Goal: Communication & Community: Answer question/provide support

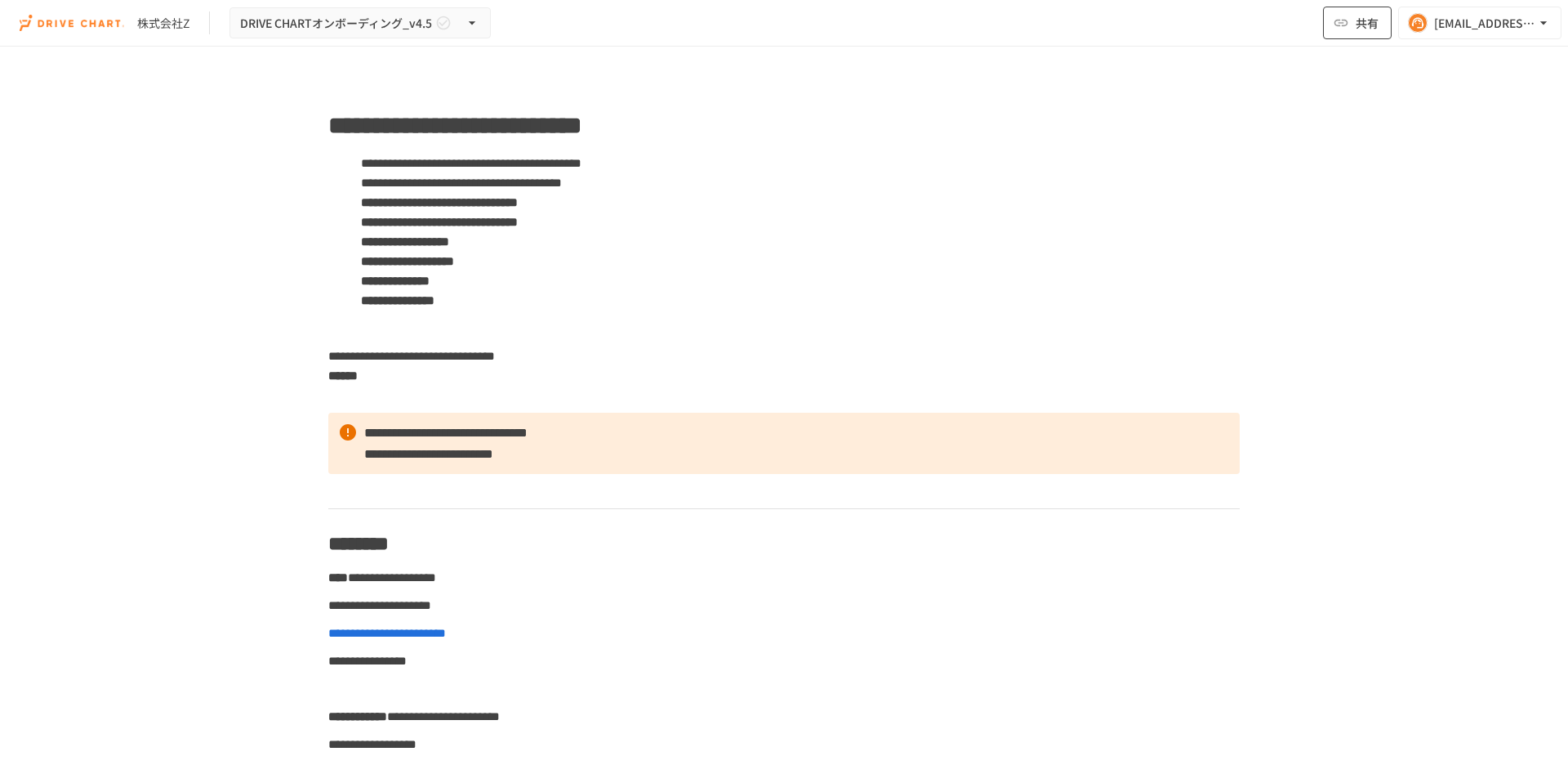
click at [1363, 24] on span "共有" at bounding box center [1366, 23] width 23 height 18
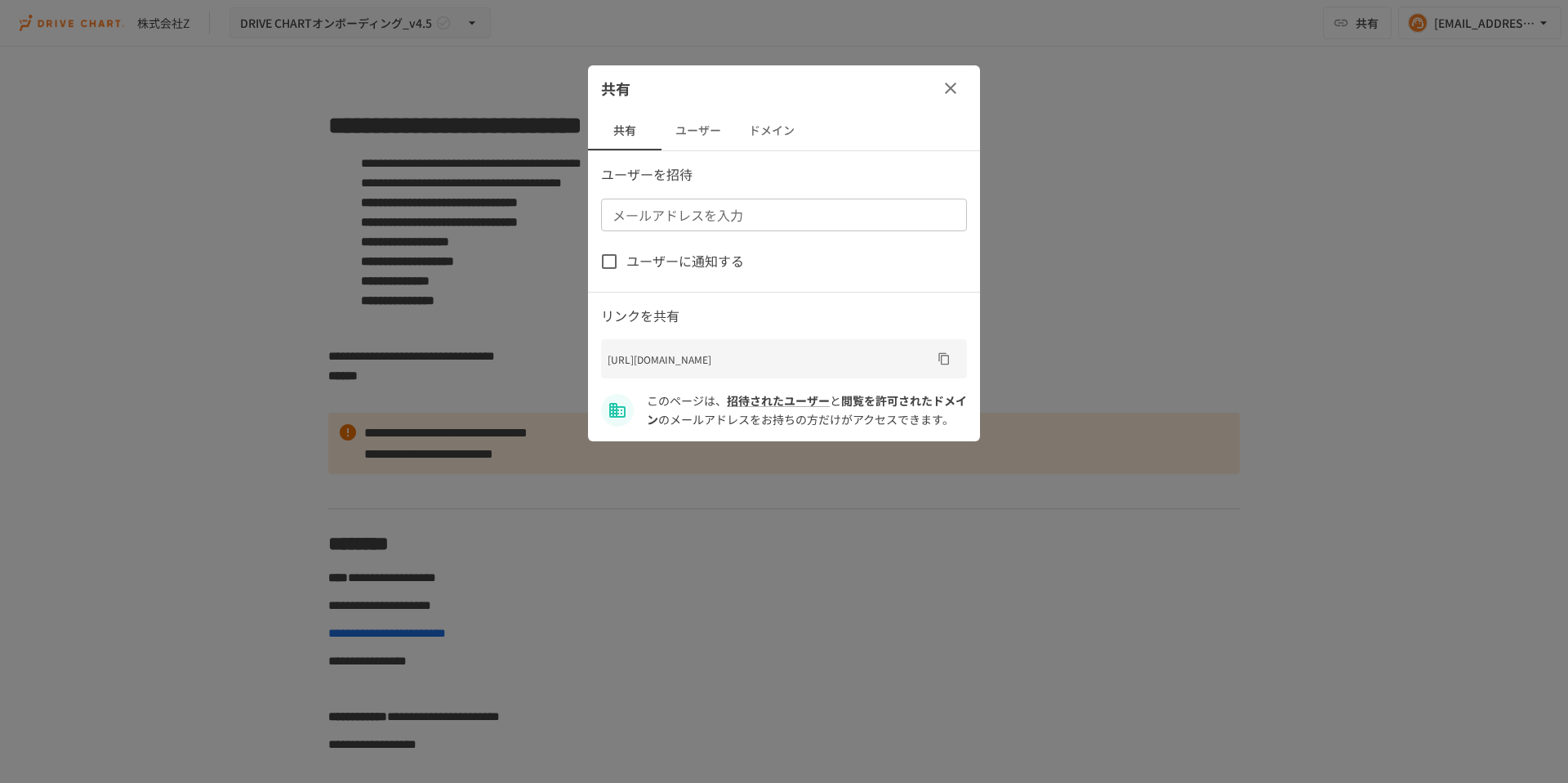
click at [705, 129] on button "ユーザー" at bounding box center [697, 130] width 73 height 39
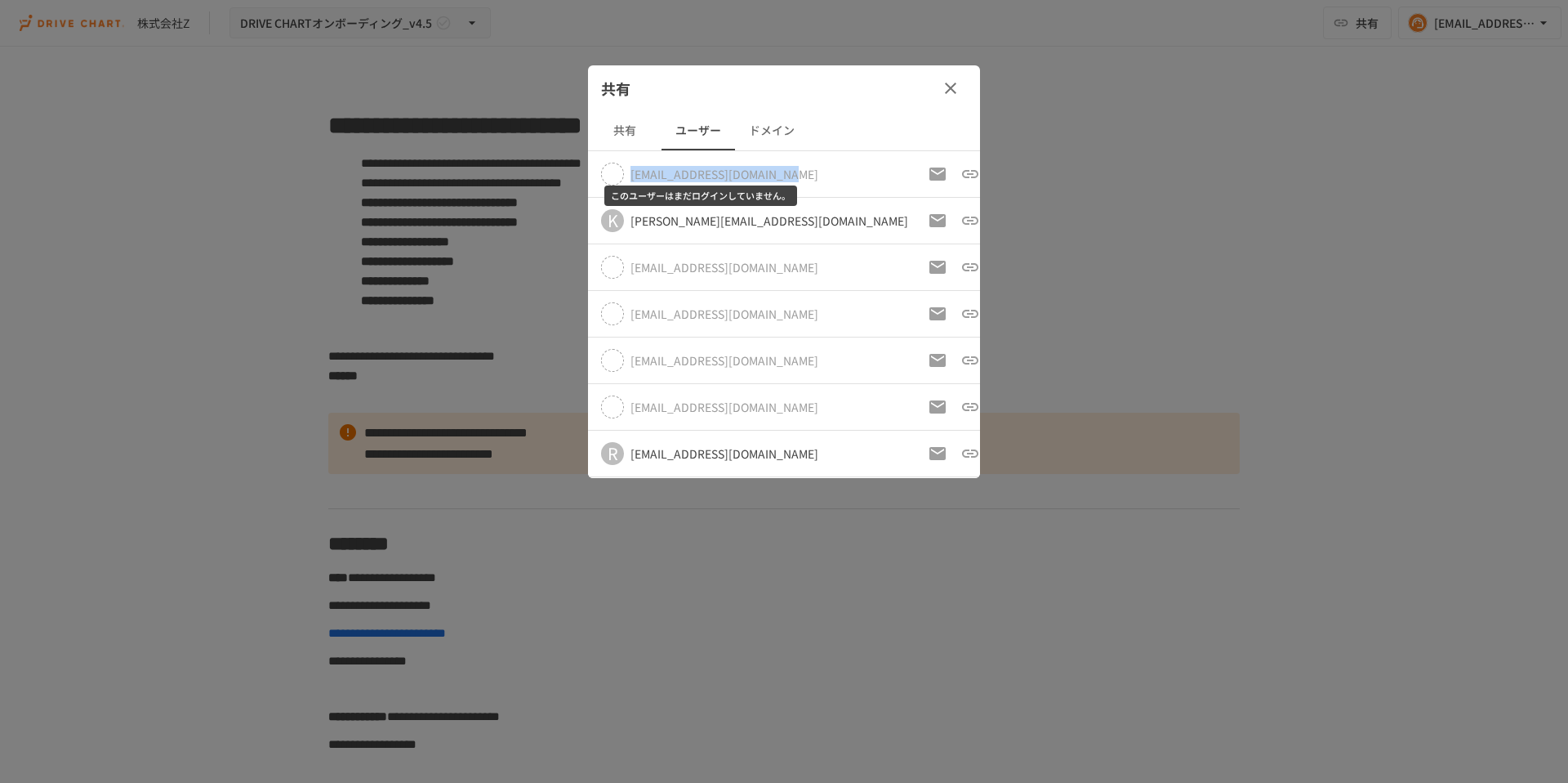
drag, startPoint x: 778, startPoint y: 174, endPoint x: 630, endPoint y: 174, distance: 148.0
click at [630, 174] on div "[EMAIL_ADDRESS][DOMAIN_NAME]" at bounding box center [754, 173] width 307 height 23
copy div "[EMAIL_ADDRESS][DOMAIN_NAME]"
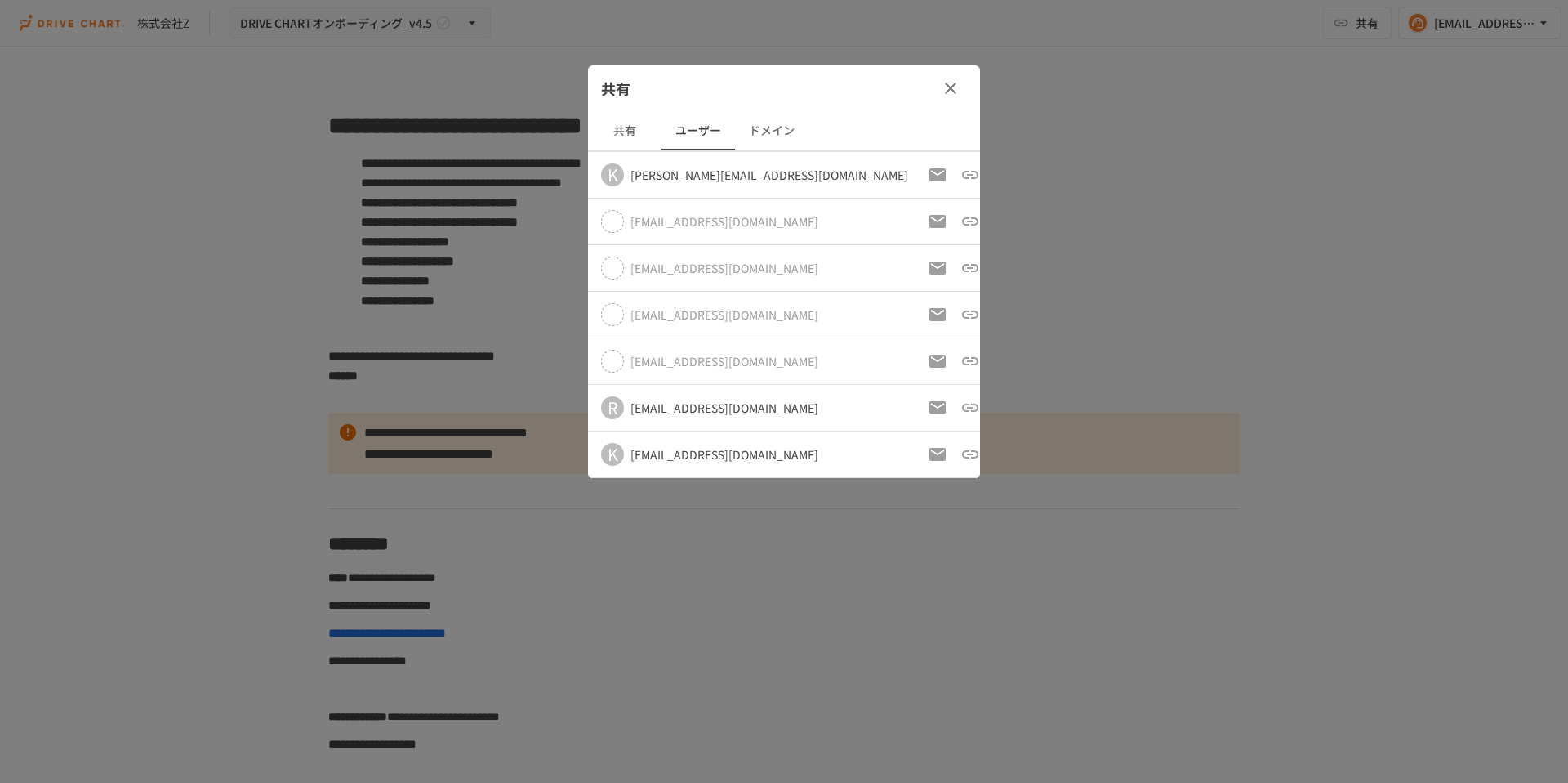
click at [950, 88] on icon "button" at bounding box center [951, 88] width 12 height 12
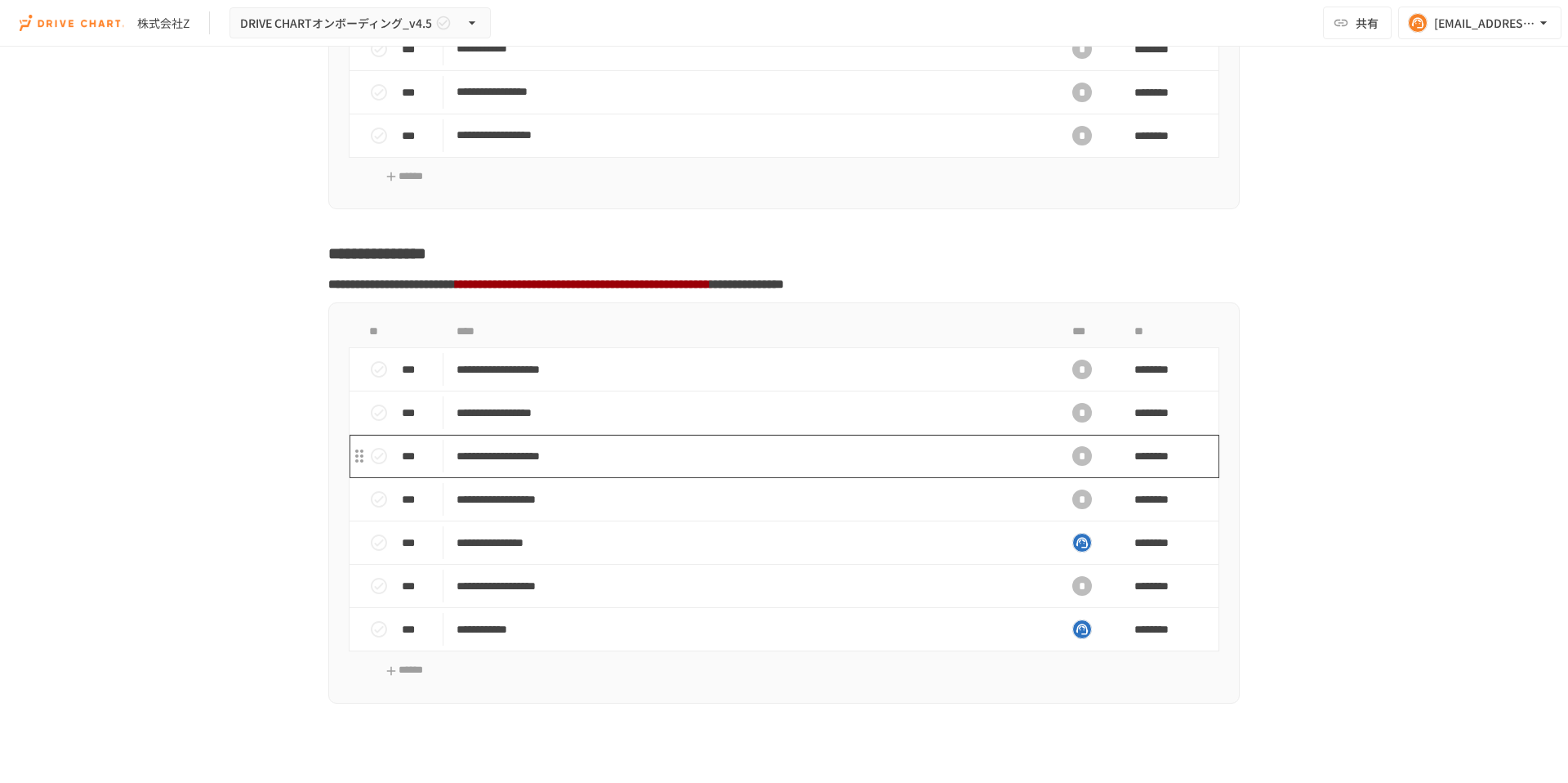
scroll to position [3583, 0]
click at [808, 379] on p "**********" at bounding box center [749, 368] width 587 height 21
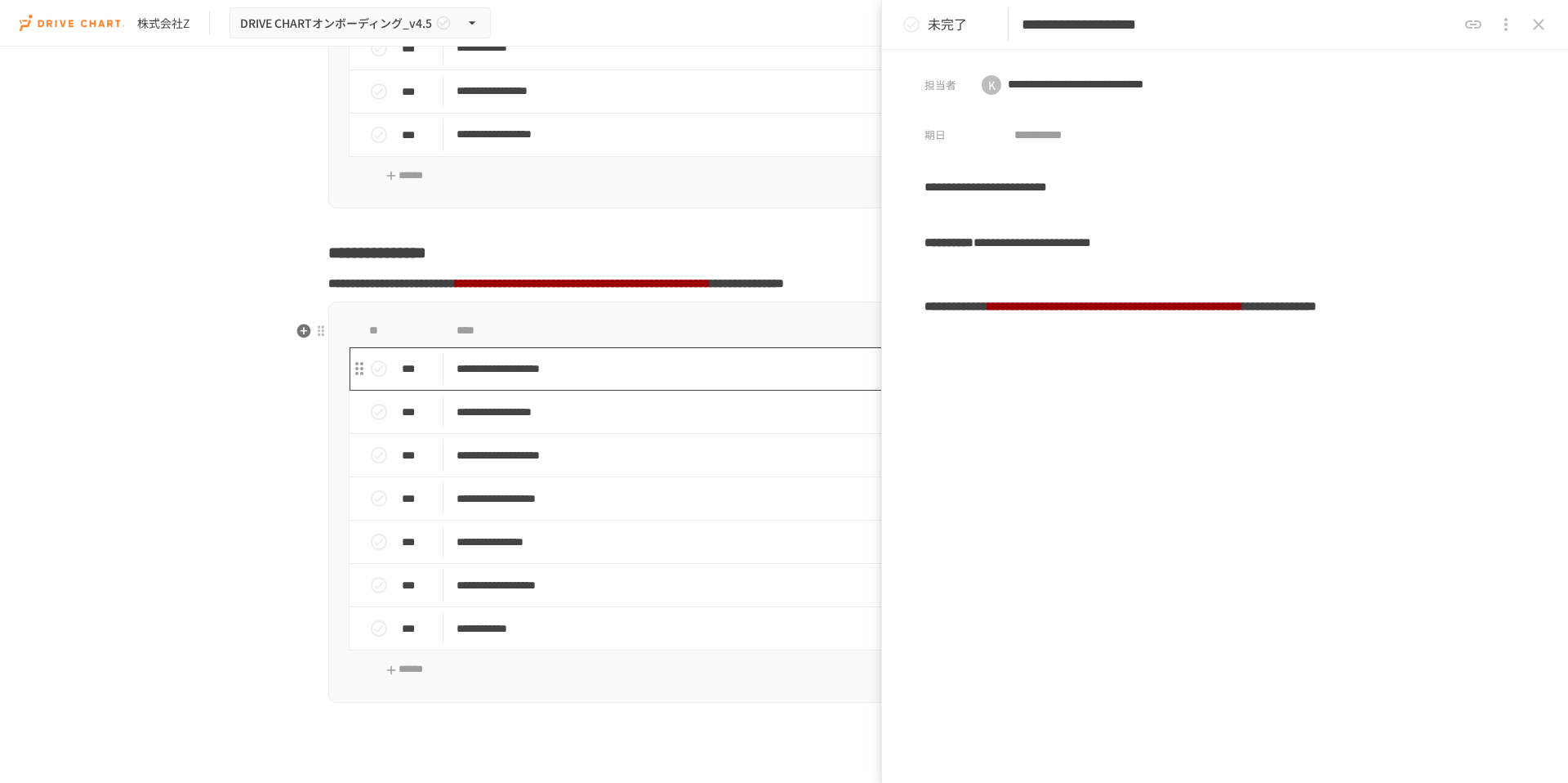
click at [732, 379] on p "**********" at bounding box center [749, 368] width 587 height 21
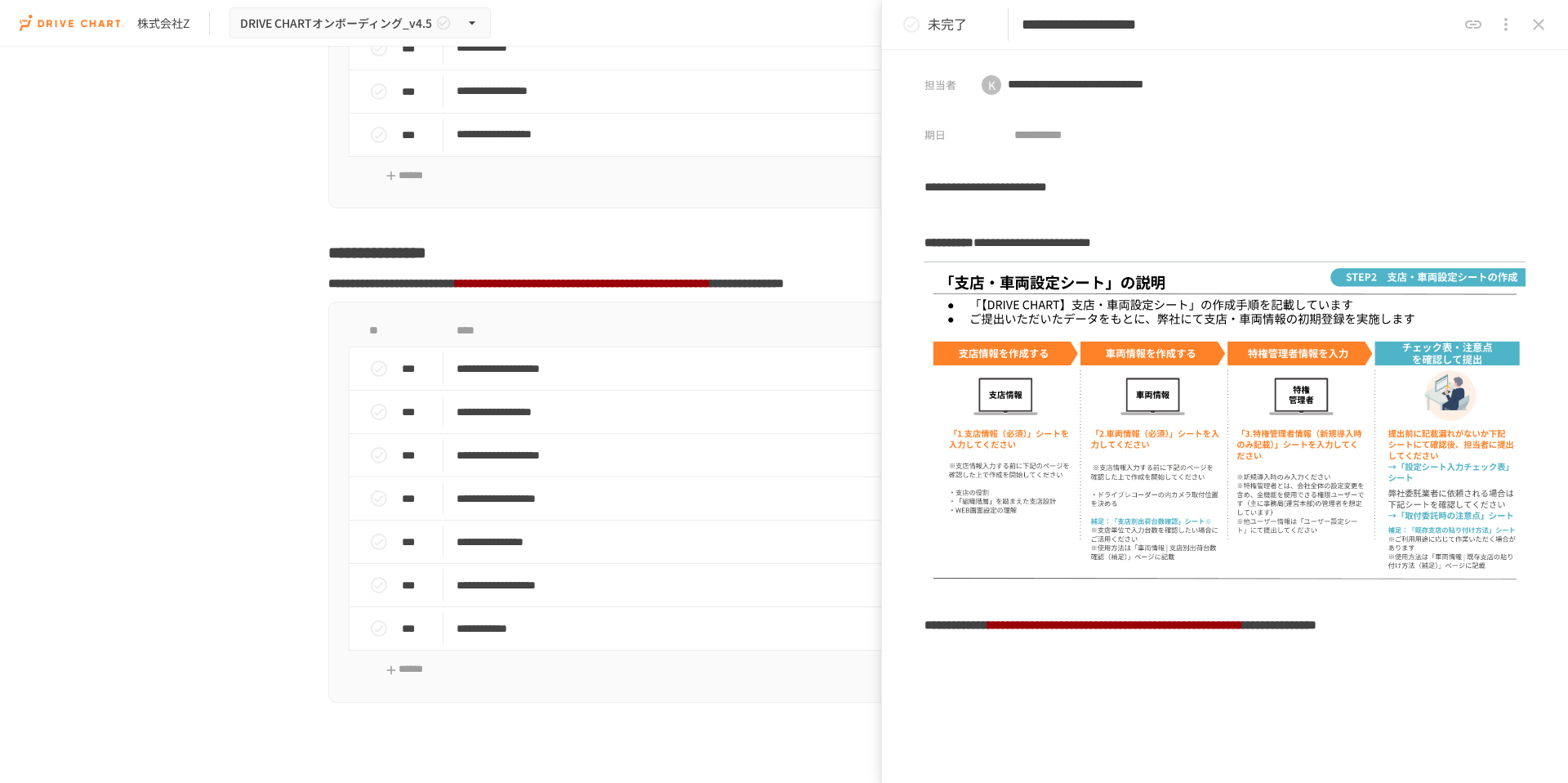
click at [1542, 27] on icon "close drawer" at bounding box center [1539, 24] width 12 height 12
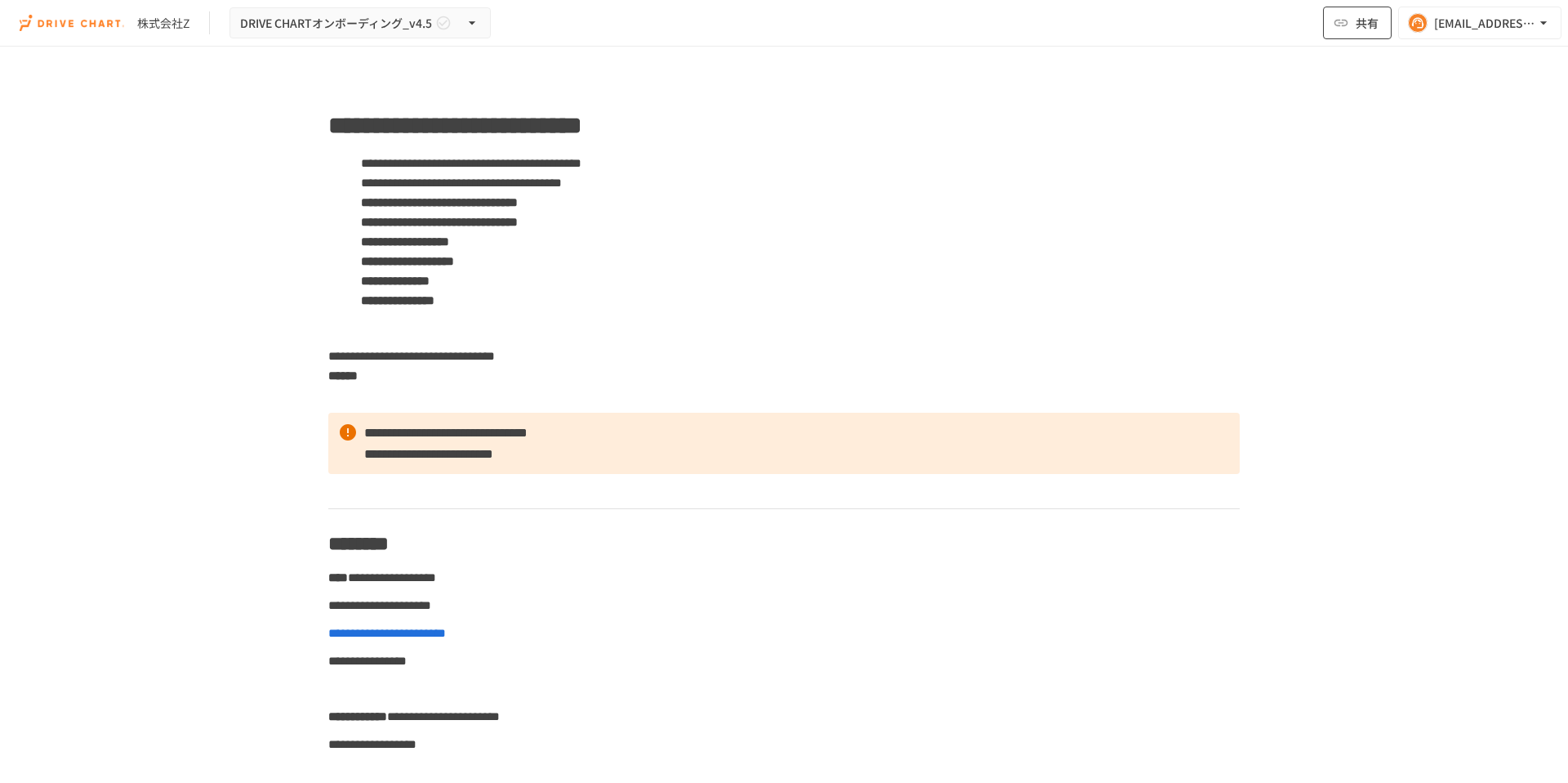
click at [1351, 28] on button "共有" at bounding box center [1357, 23] width 69 height 32
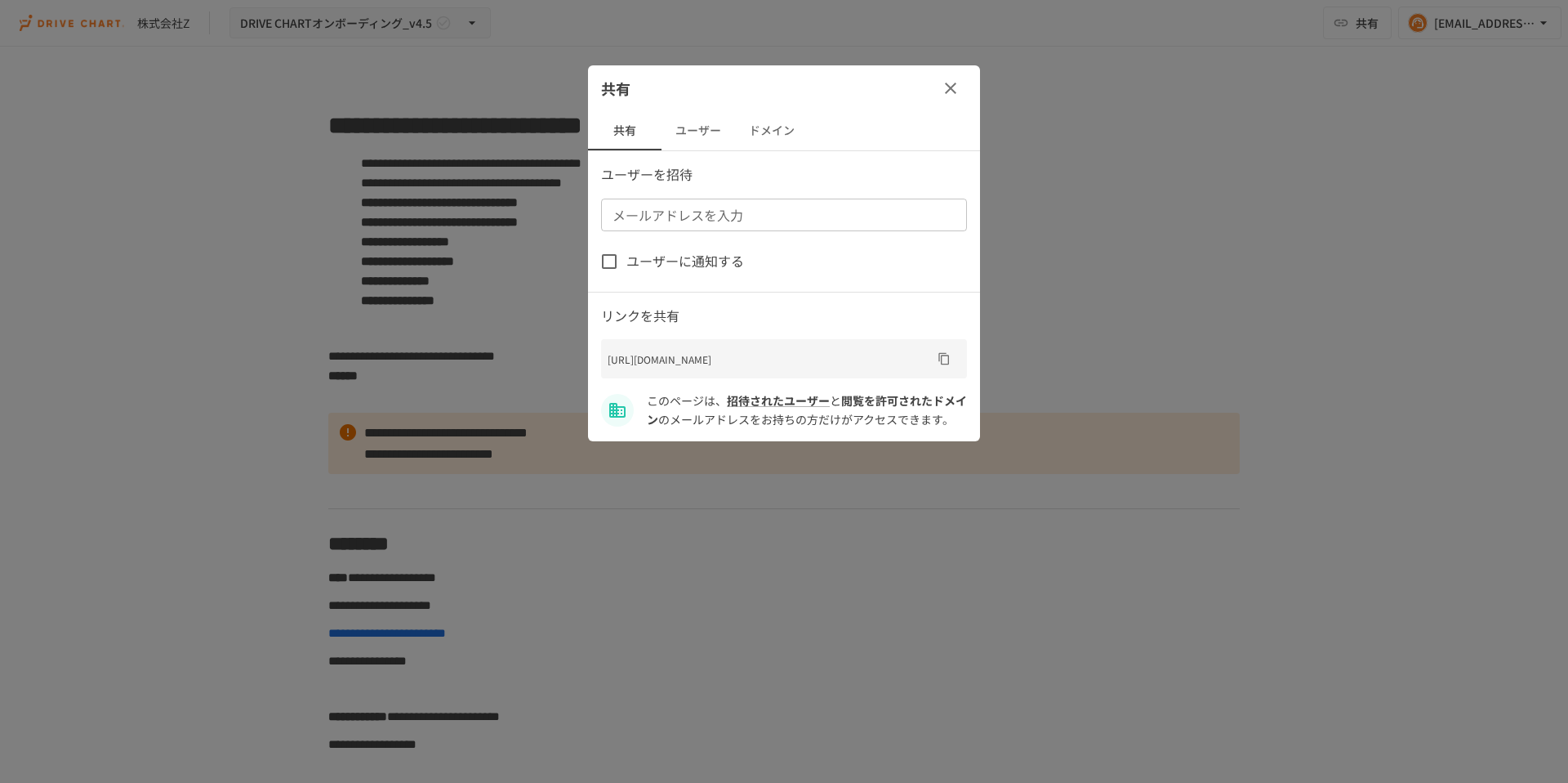
click at [698, 130] on button "ユーザー" at bounding box center [697, 130] width 73 height 39
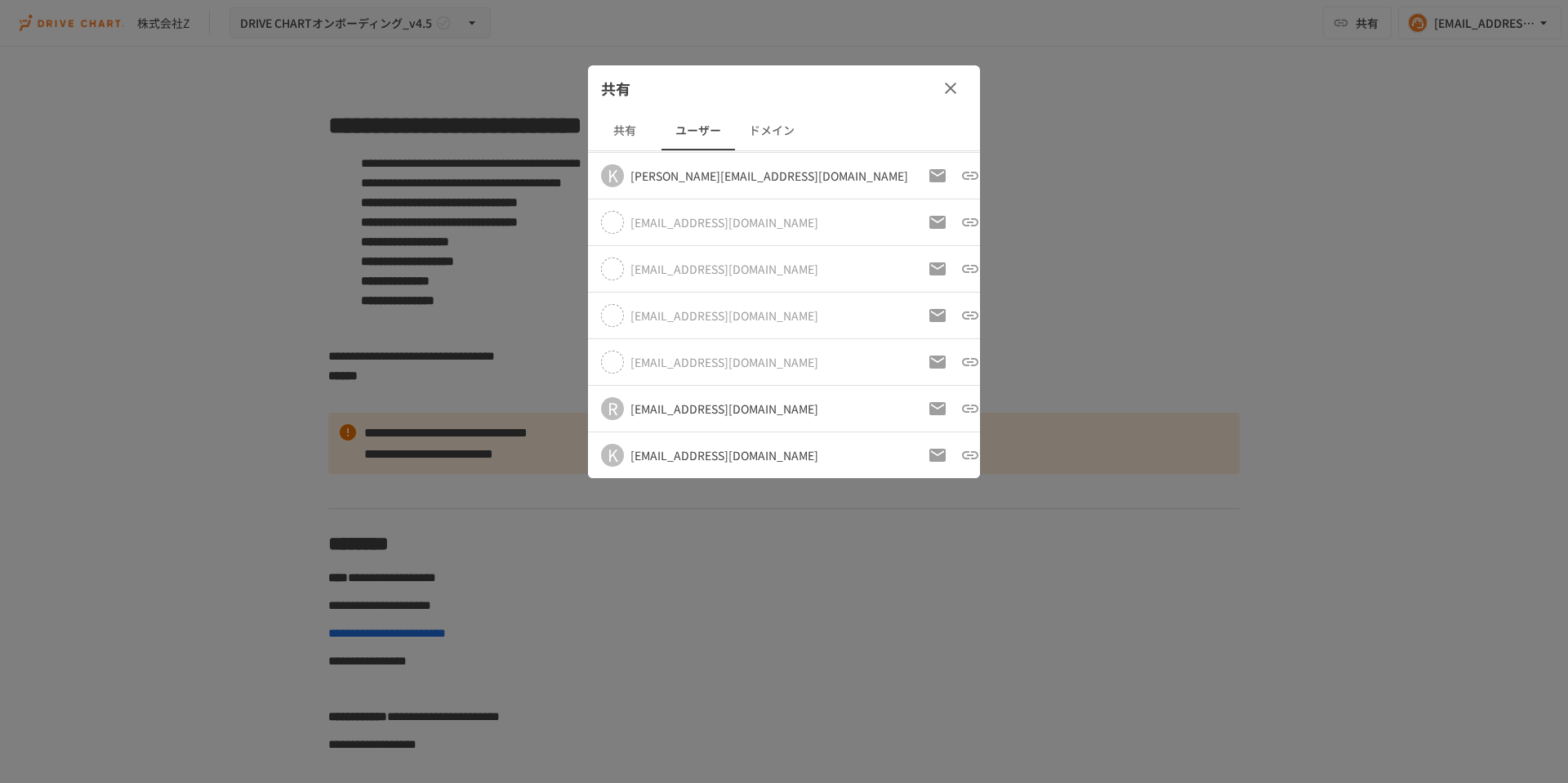
scroll to position [46, 0]
click at [929, 362] on icon "招待メールの再送" at bounding box center [937, 361] width 17 height 13
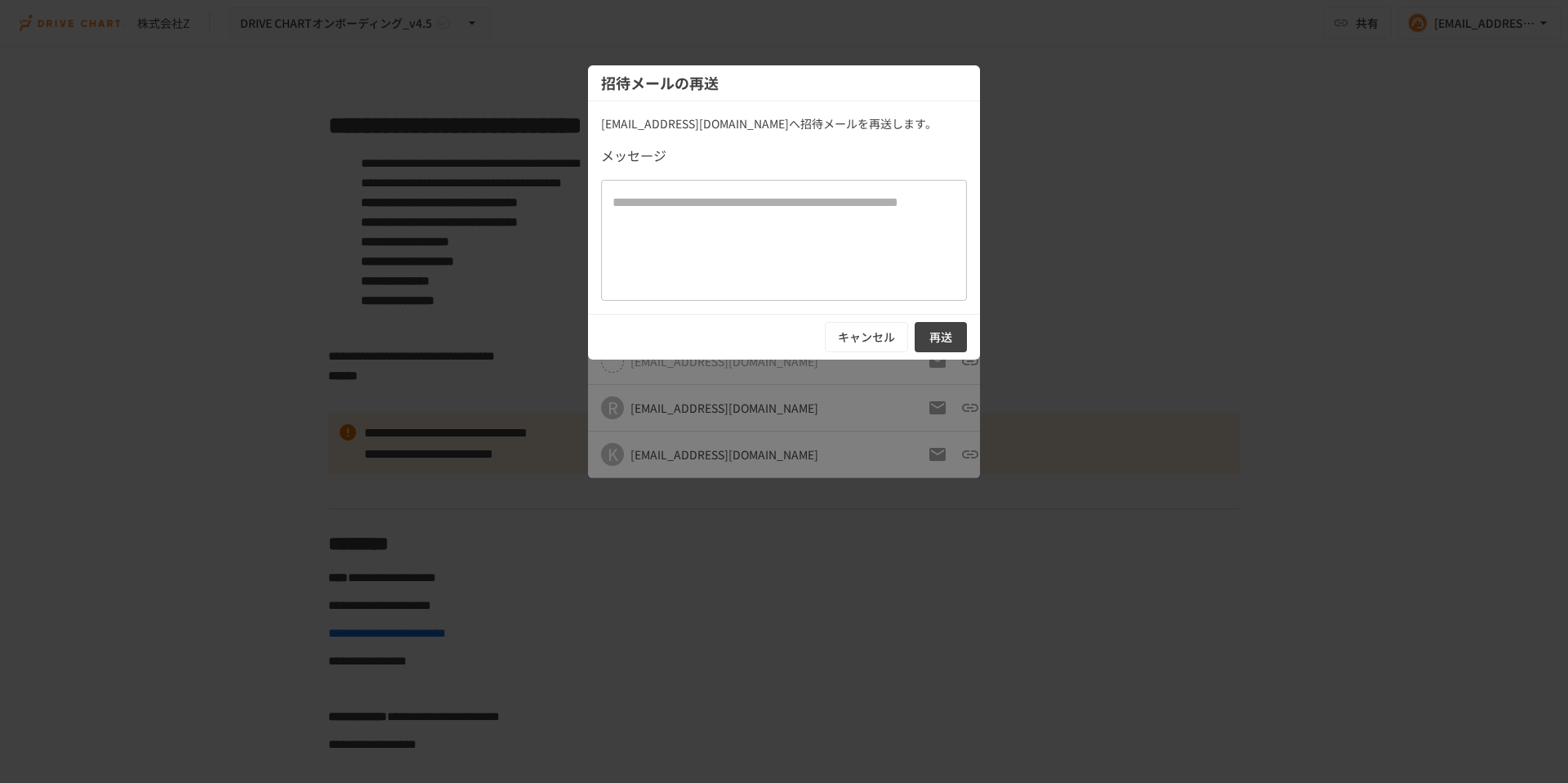
click at [946, 337] on button "再送" at bounding box center [940, 336] width 52 height 30
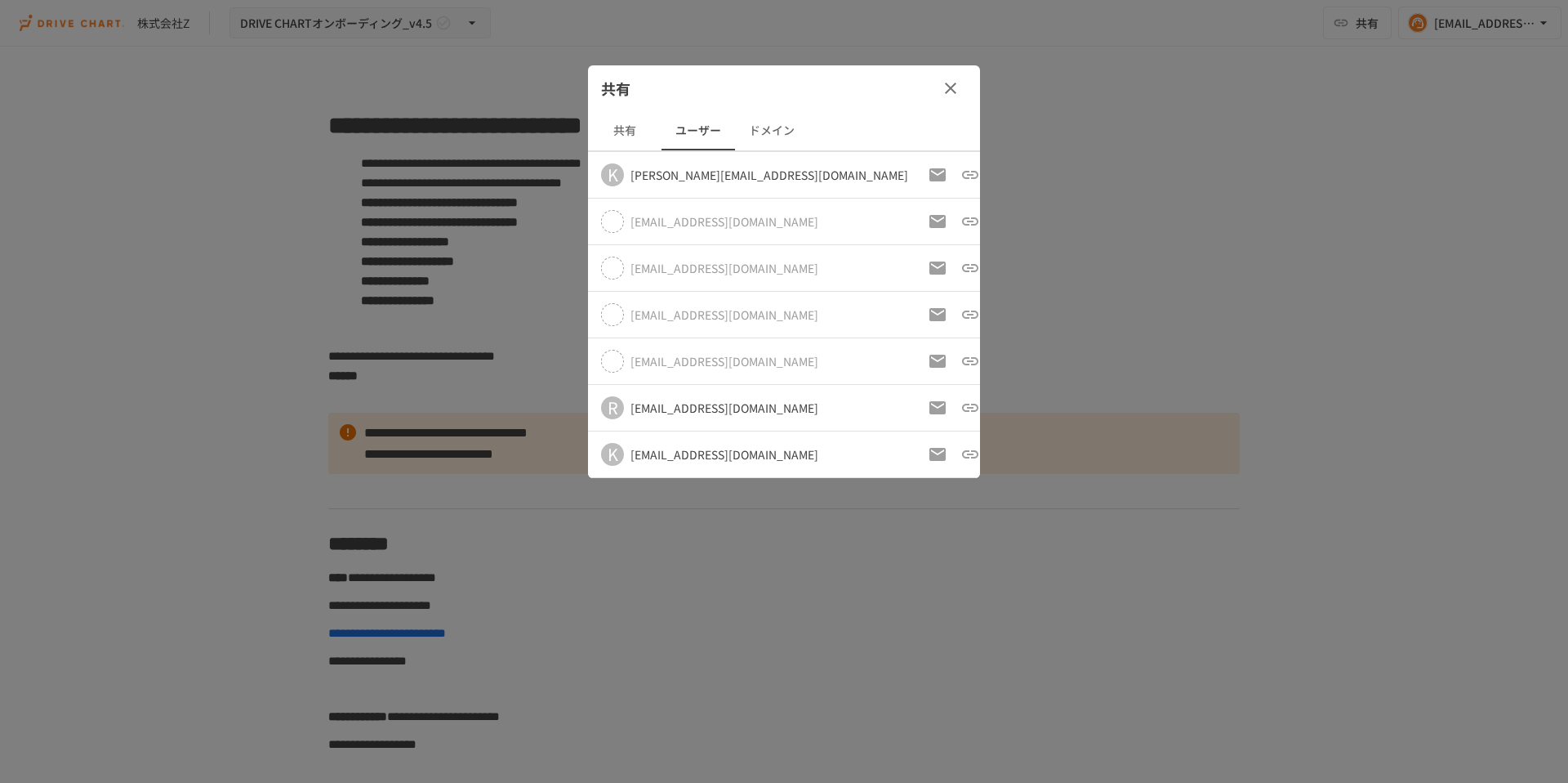
click at [1099, 196] on div at bounding box center [784, 391] width 1568 height 783
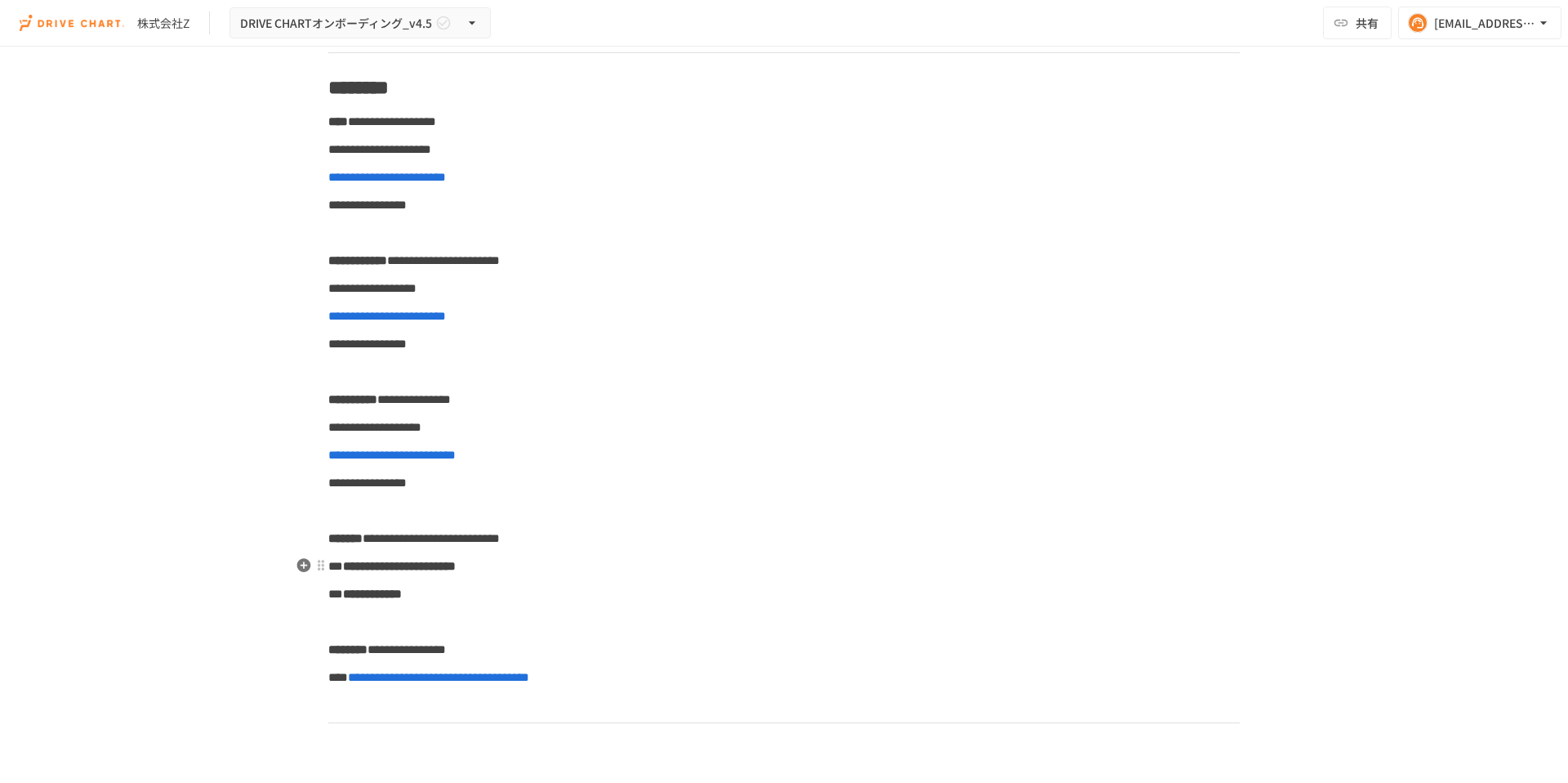
scroll to position [457, 0]
